Goal: Task Accomplishment & Management: Manage account settings

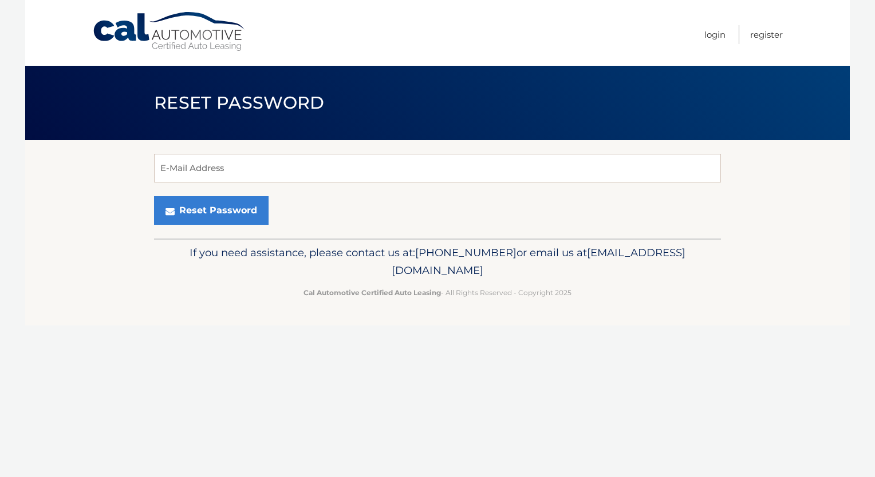
drag, startPoint x: 53, startPoint y: 53, endPoint x: 30, endPoint y: 21, distance: 39.4
click at [30, 21] on div "Cal Automotive Menu Login Register" at bounding box center [437, 33] width 824 height 66
click at [380, 173] on input "E-Mail Address" at bounding box center [437, 168] width 567 height 29
type input "dtina46@gmail.com"
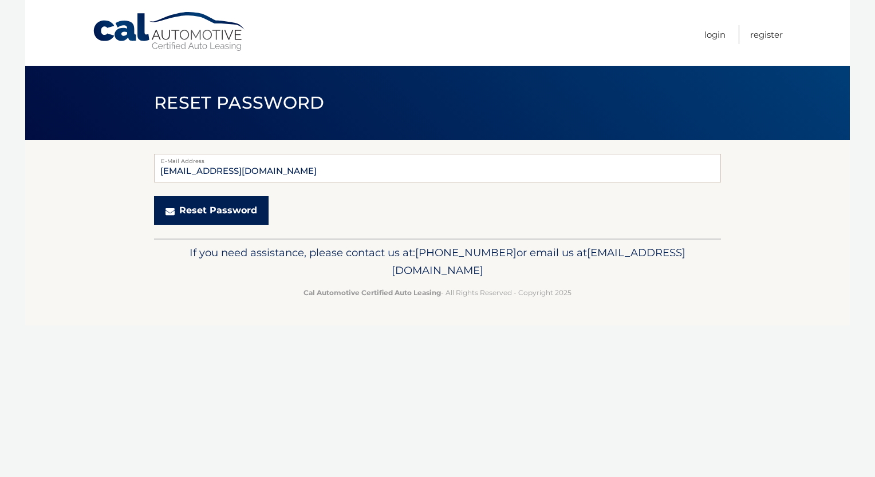
click at [216, 212] on button "Reset Password" at bounding box center [211, 210] width 114 height 29
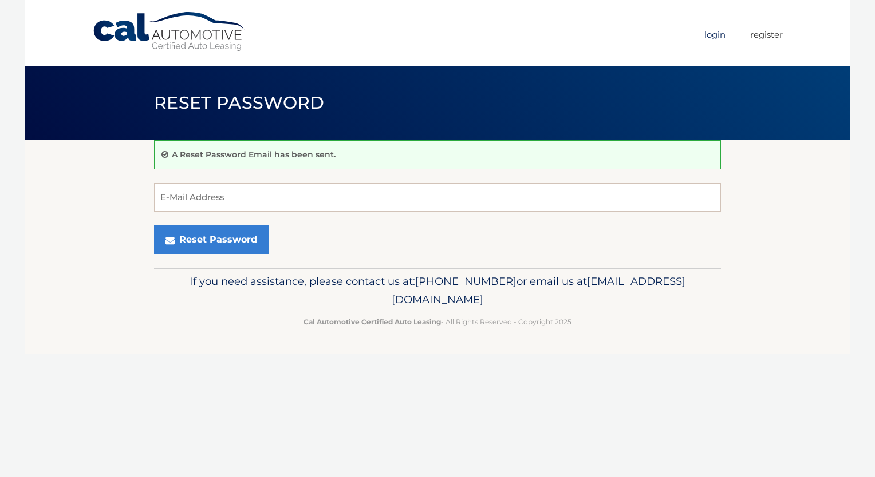
click at [711, 34] on link "Login" at bounding box center [714, 34] width 21 height 19
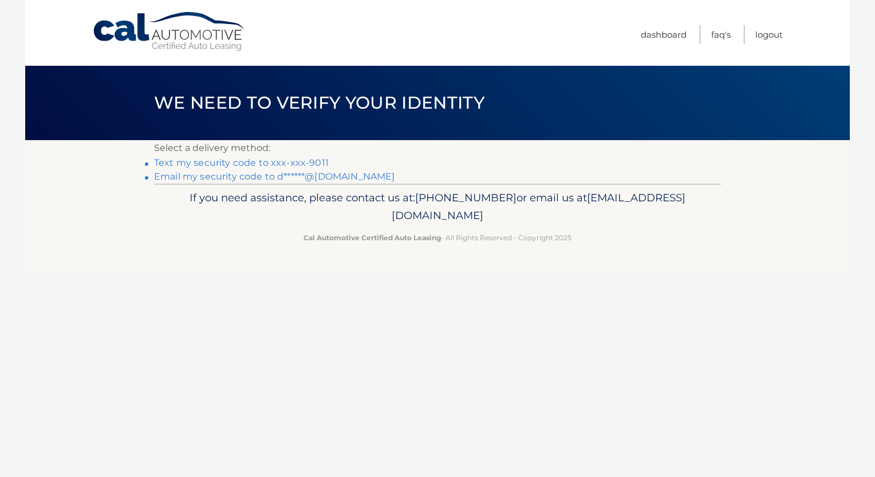
click at [314, 167] on link "Text my security code to xxx-xxx-9011" at bounding box center [241, 162] width 175 height 11
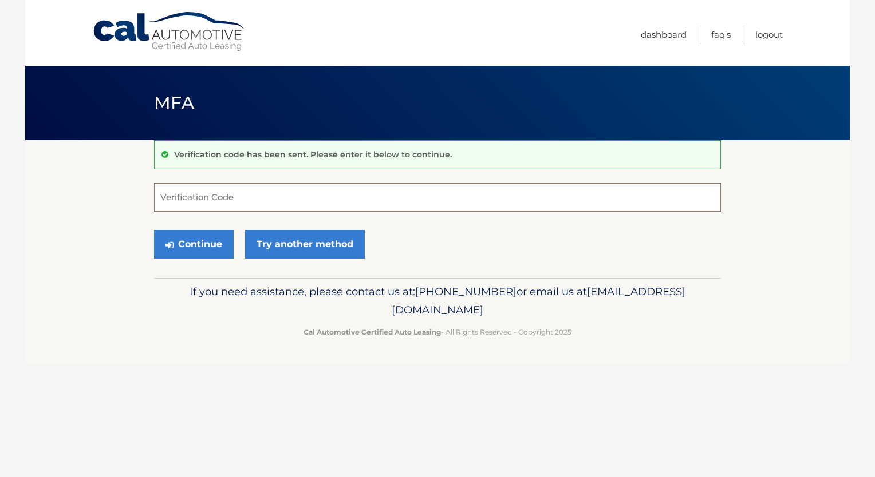
click at [276, 194] on input "Verification Code" at bounding box center [437, 197] width 567 height 29
type input "586760"
click at [200, 250] on button "Continue" at bounding box center [194, 244] width 80 height 29
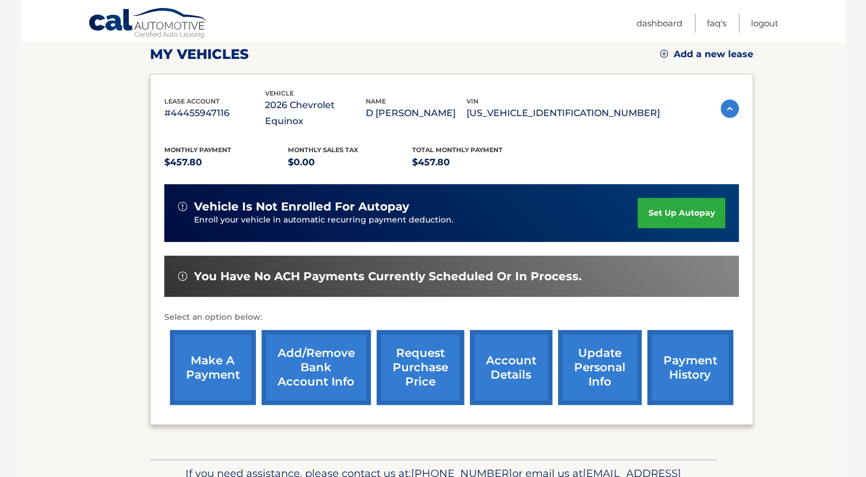
scroll to position [168, 0]
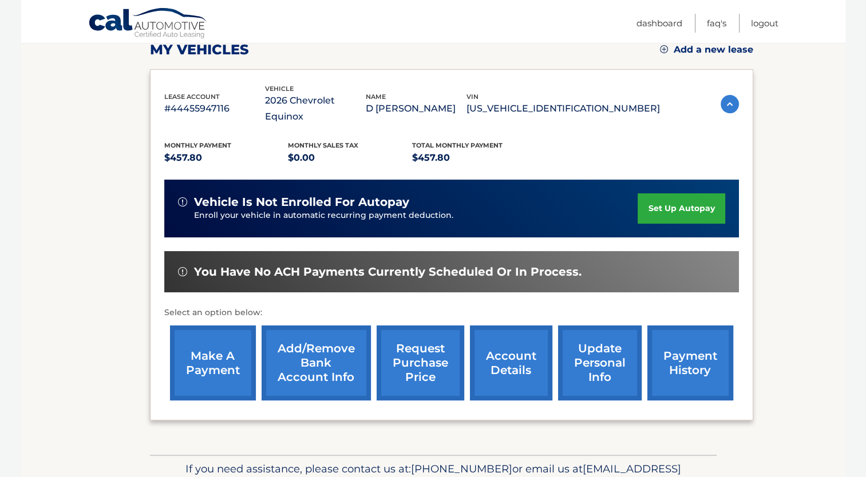
click at [205, 350] on link "make a payment" at bounding box center [213, 363] width 86 height 75
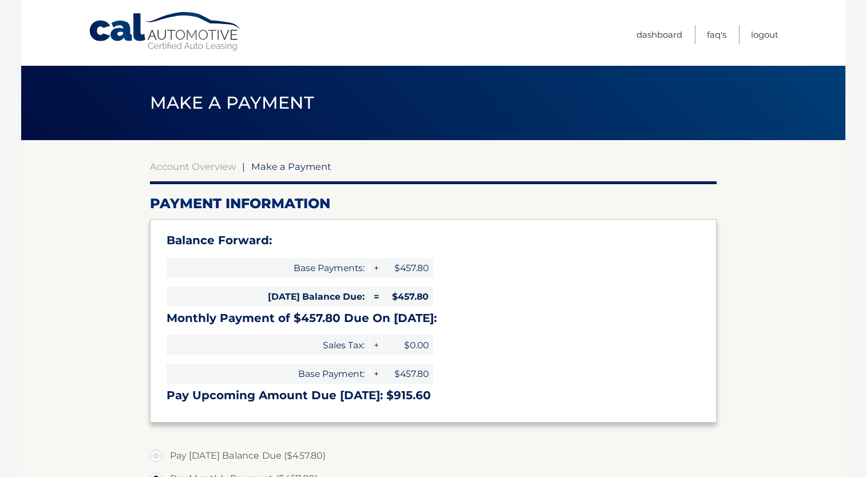
select select "NjBiYTQxZDEtZTFlYi00MWI0LTliZTItNDAyYWM3M2ZhNTM5"
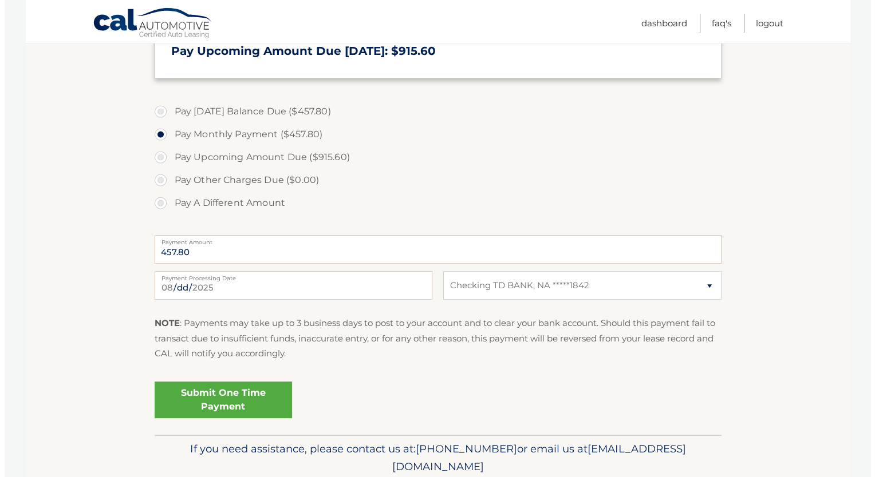
scroll to position [351, 0]
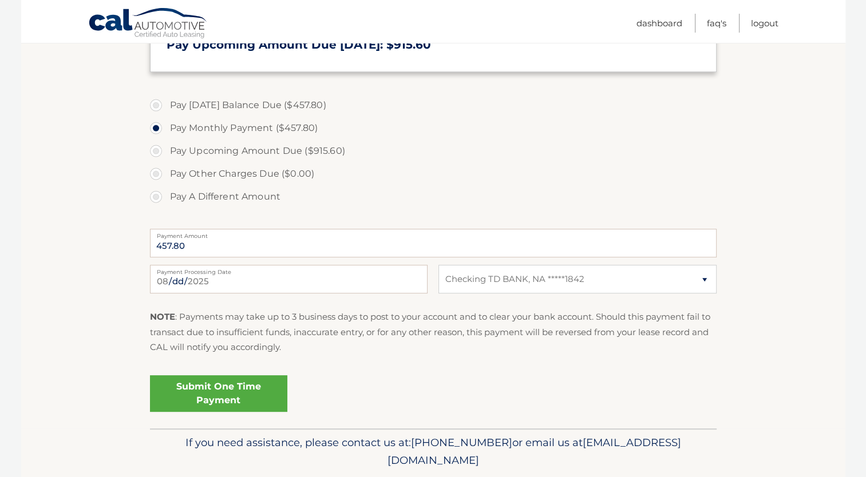
click at [266, 397] on link "Submit One Time Payment" at bounding box center [218, 394] width 137 height 37
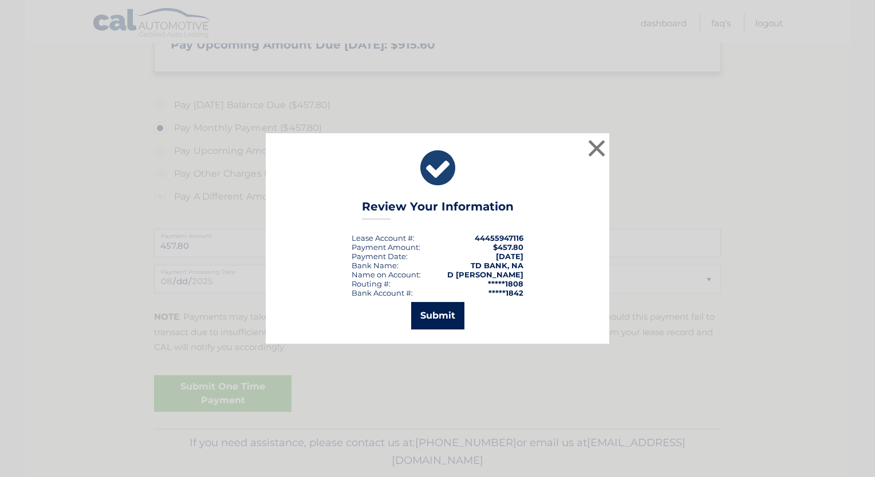
click at [442, 314] on button "Submit" at bounding box center [437, 315] width 53 height 27
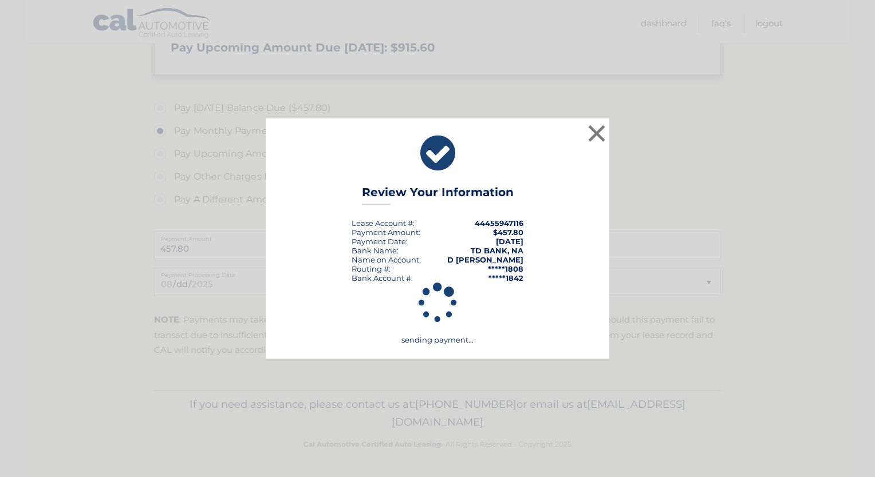
scroll to position [347, 0]
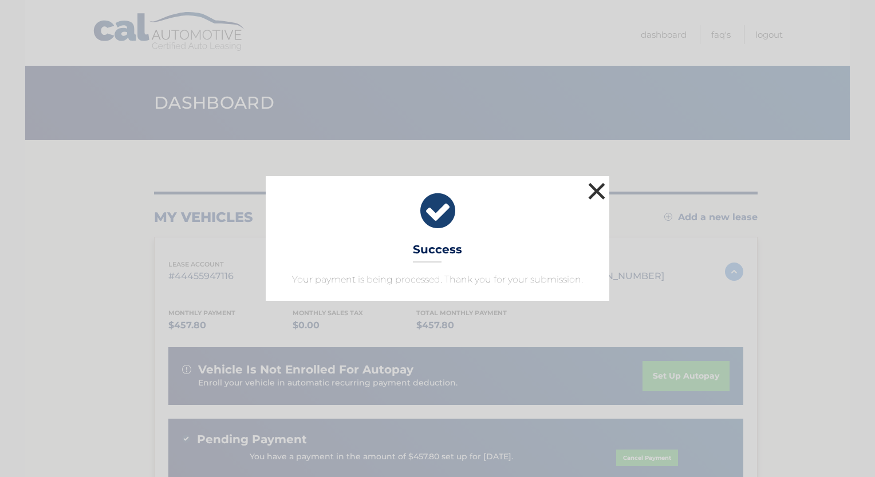
click at [601, 191] on button "×" at bounding box center [596, 191] width 23 height 23
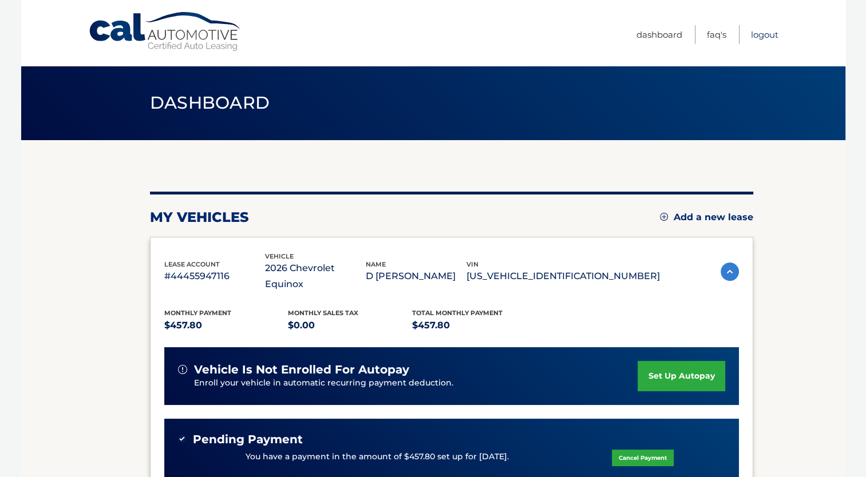
click at [767, 31] on link "Logout" at bounding box center [764, 34] width 27 height 19
